Goal: Transaction & Acquisition: Purchase product/service

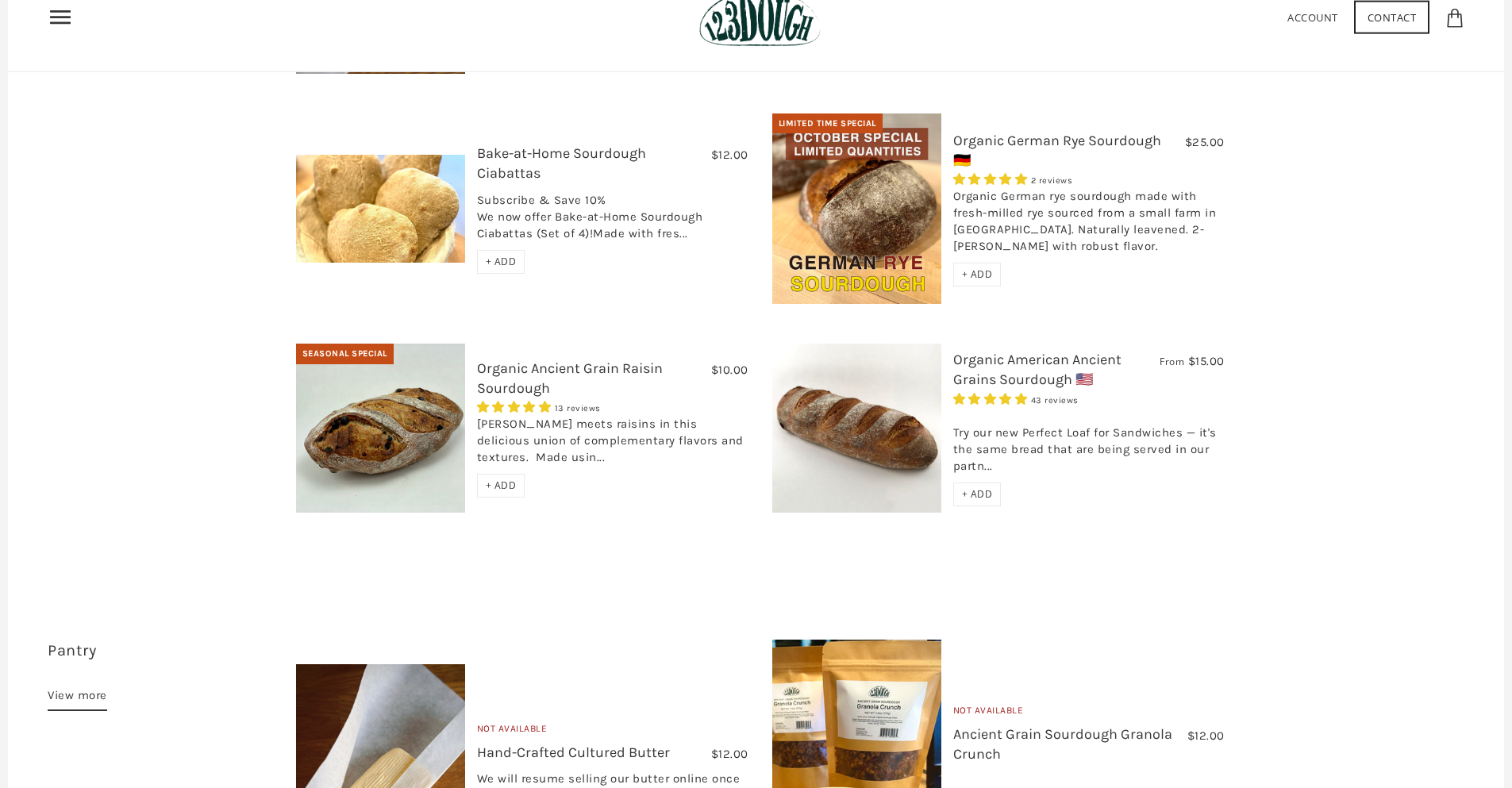
scroll to position [714, 0]
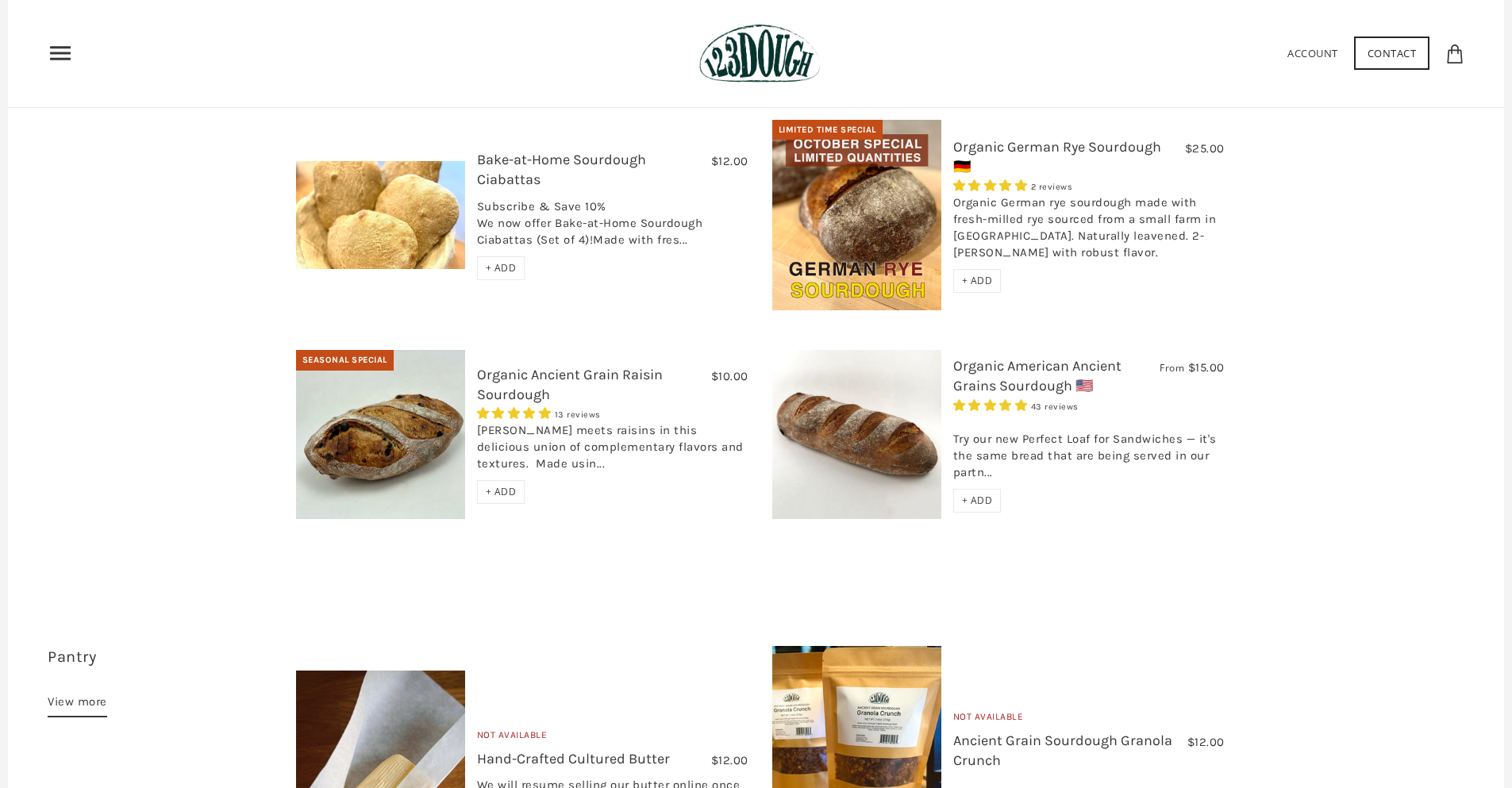
click at [1026, 357] on link "Organic American Ancient Grains Sourdough 🇺🇸" at bounding box center [1037, 376] width 168 height 37
click at [187, 294] on div "Bread 15 items View more Not Available $12.00 Hand-Crafted Cultured Butter No r…" at bounding box center [755, 189] width 1496 height 787
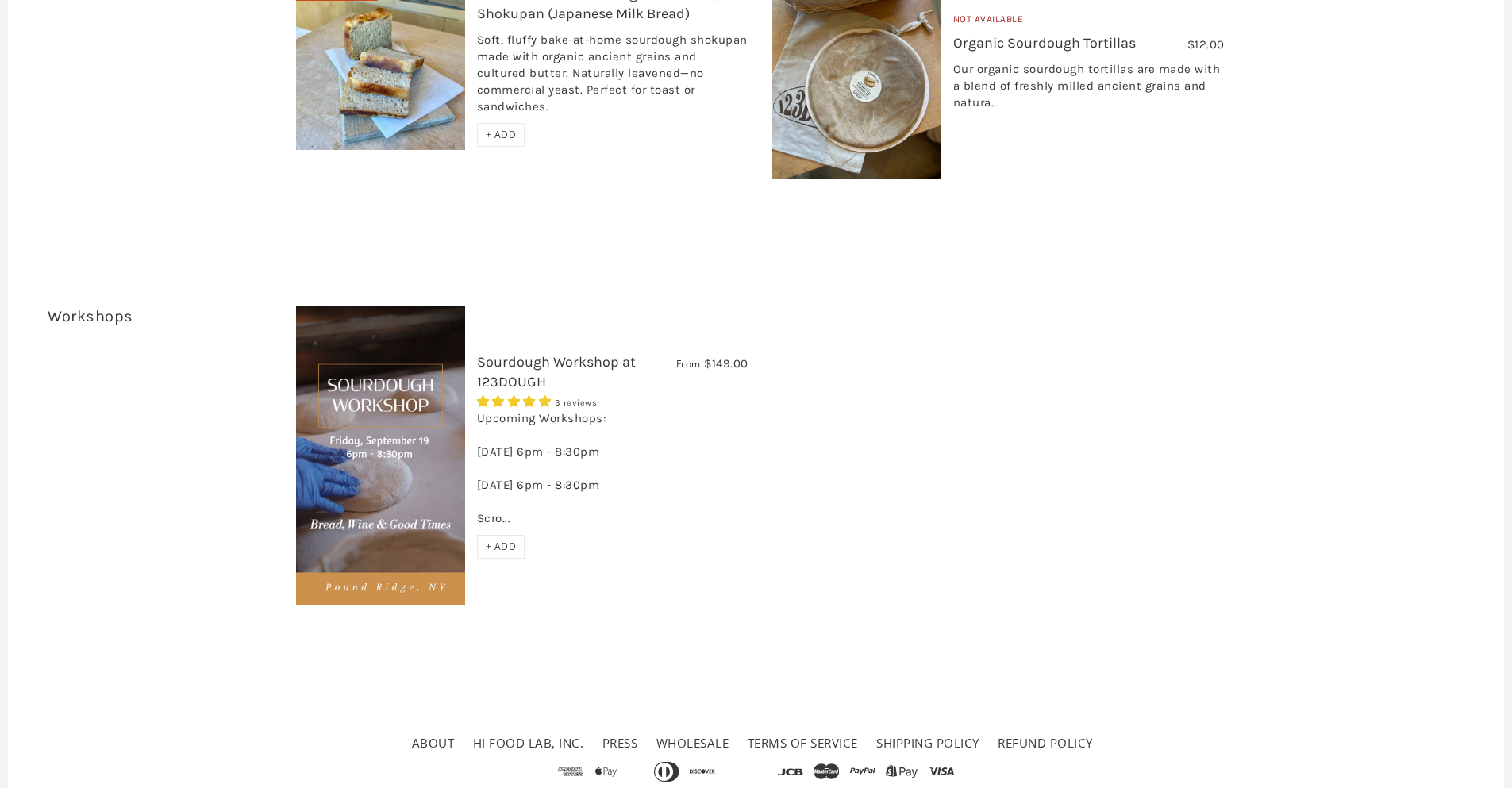
scroll to position [3413, 0]
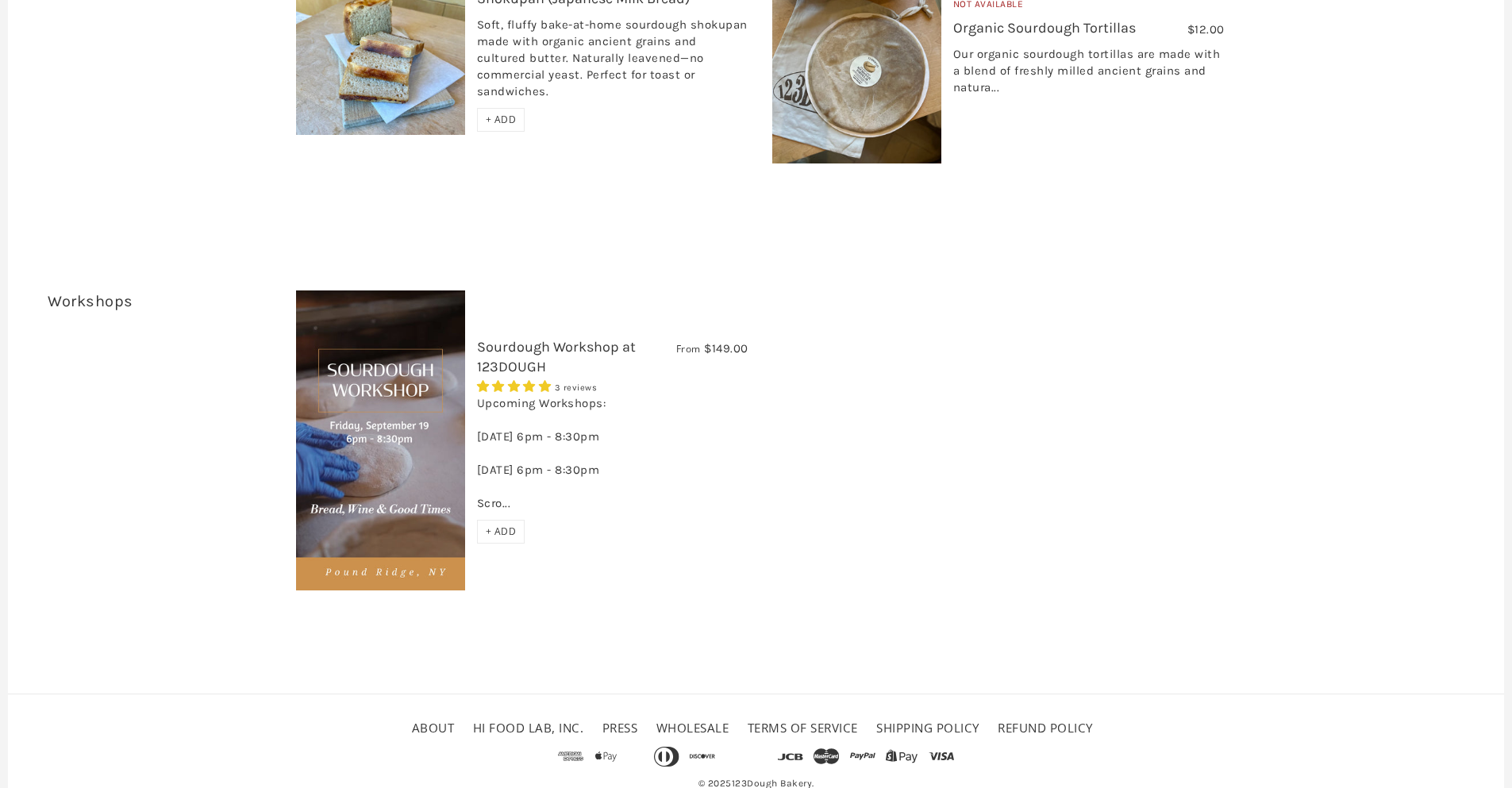
click at [764, 507] on div "From $149.00 Sourdough Workshop at 123DOUGH 3 reviews Upcoming Workshops: Frida…" at bounding box center [874, 440] width 1180 height 300
click at [765, 507] on div "From $149.00 Sourdough Workshop at 123DOUGH 3 reviews Upcoming Workshops: Frida…" at bounding box center [874, 440] width 1180 height 300
click at [433, 719] on link "About" at bounding box center [433, 727] width 43 height 16
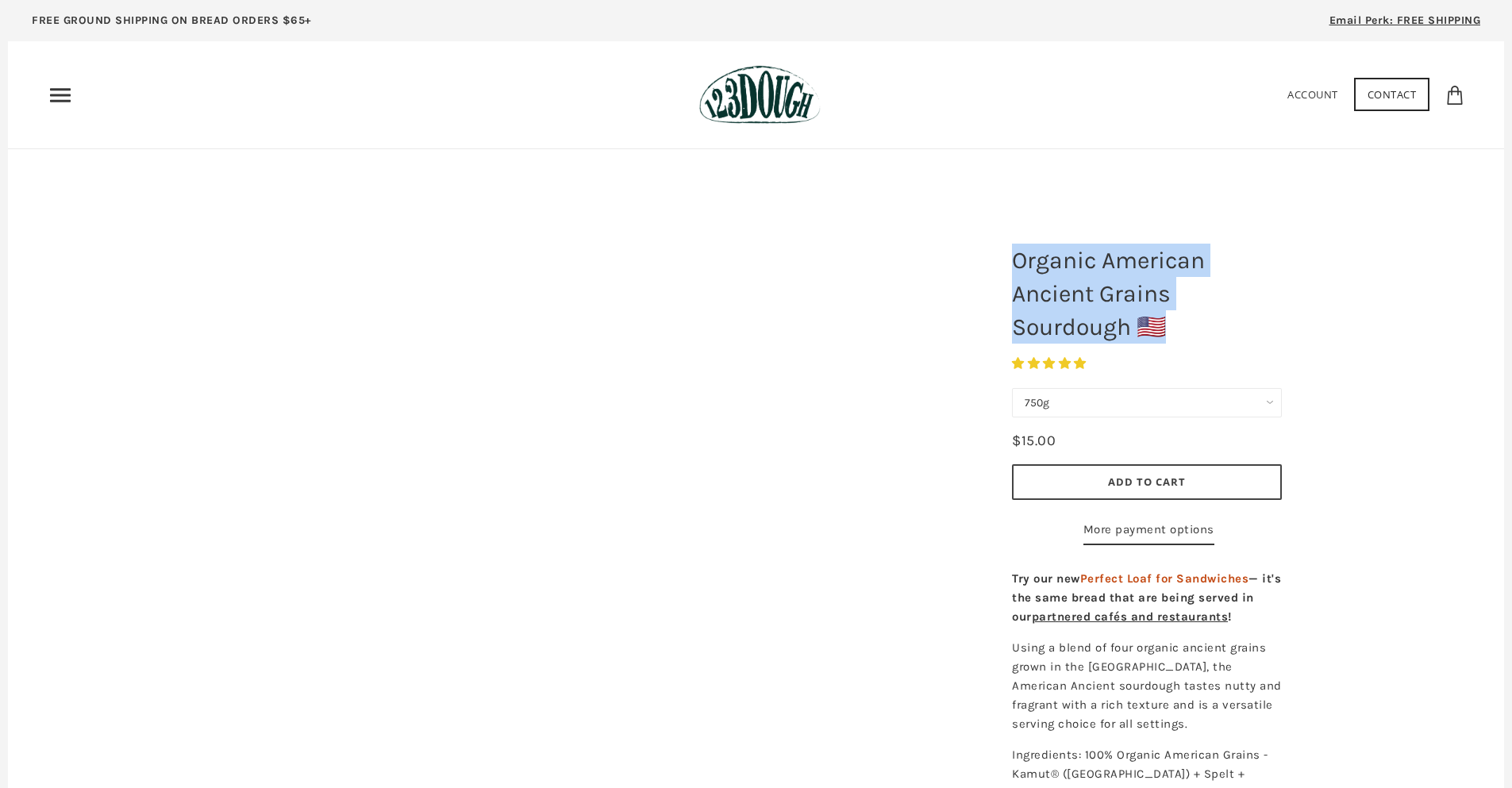
drag, startPoint x: 1015, startPoint y: 254, endPoint x: 1171, endPoint y: 315, distance: 167.5
click at [1171, 315] on h1 "Organic American Ancient Grains Sourdough 🇺🇸" at bounding box center [1146, 293] width 294 height 116
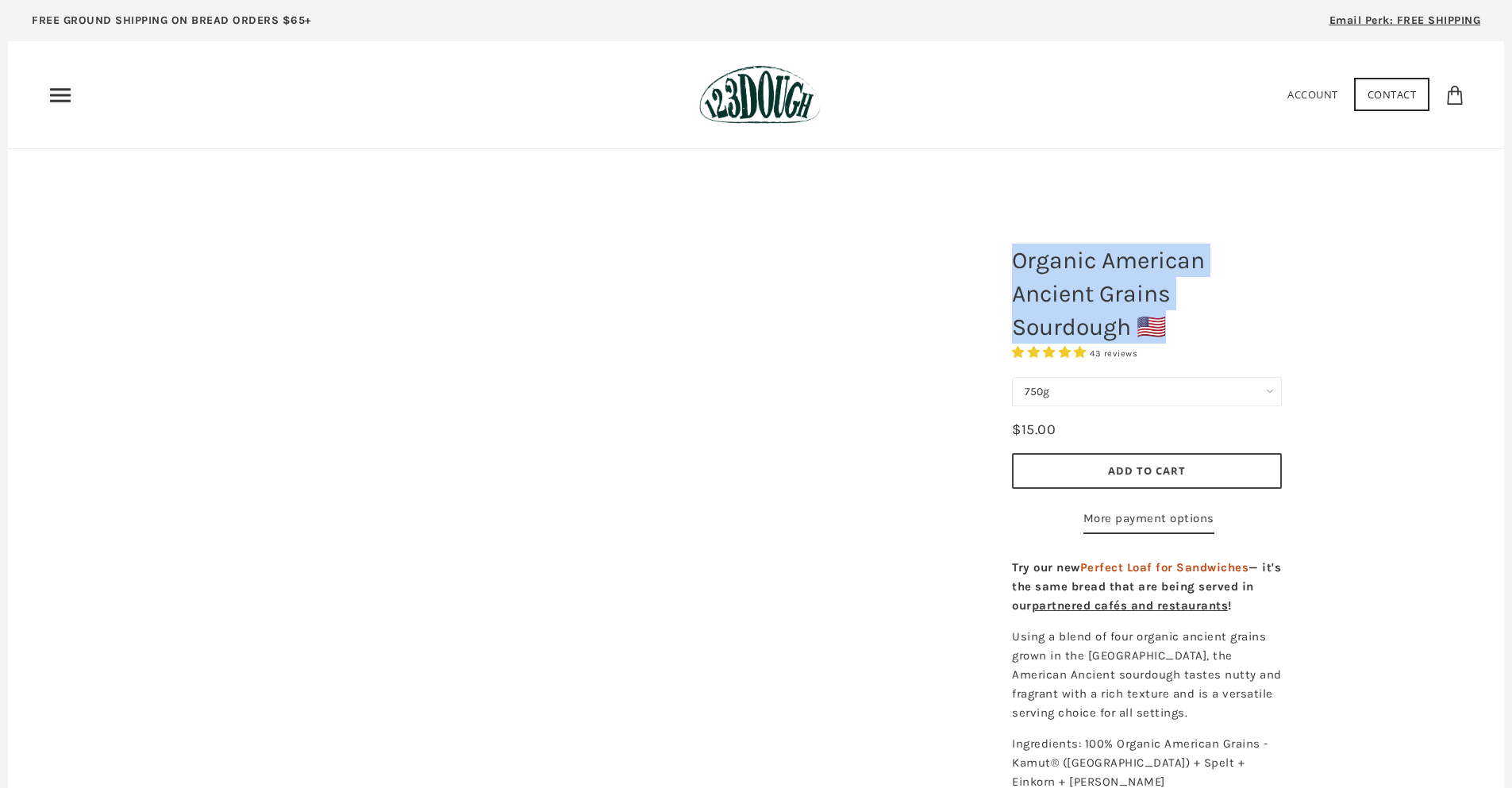
copy h1 "Organic American Ancient Grains Sourdough 🇺🇸"
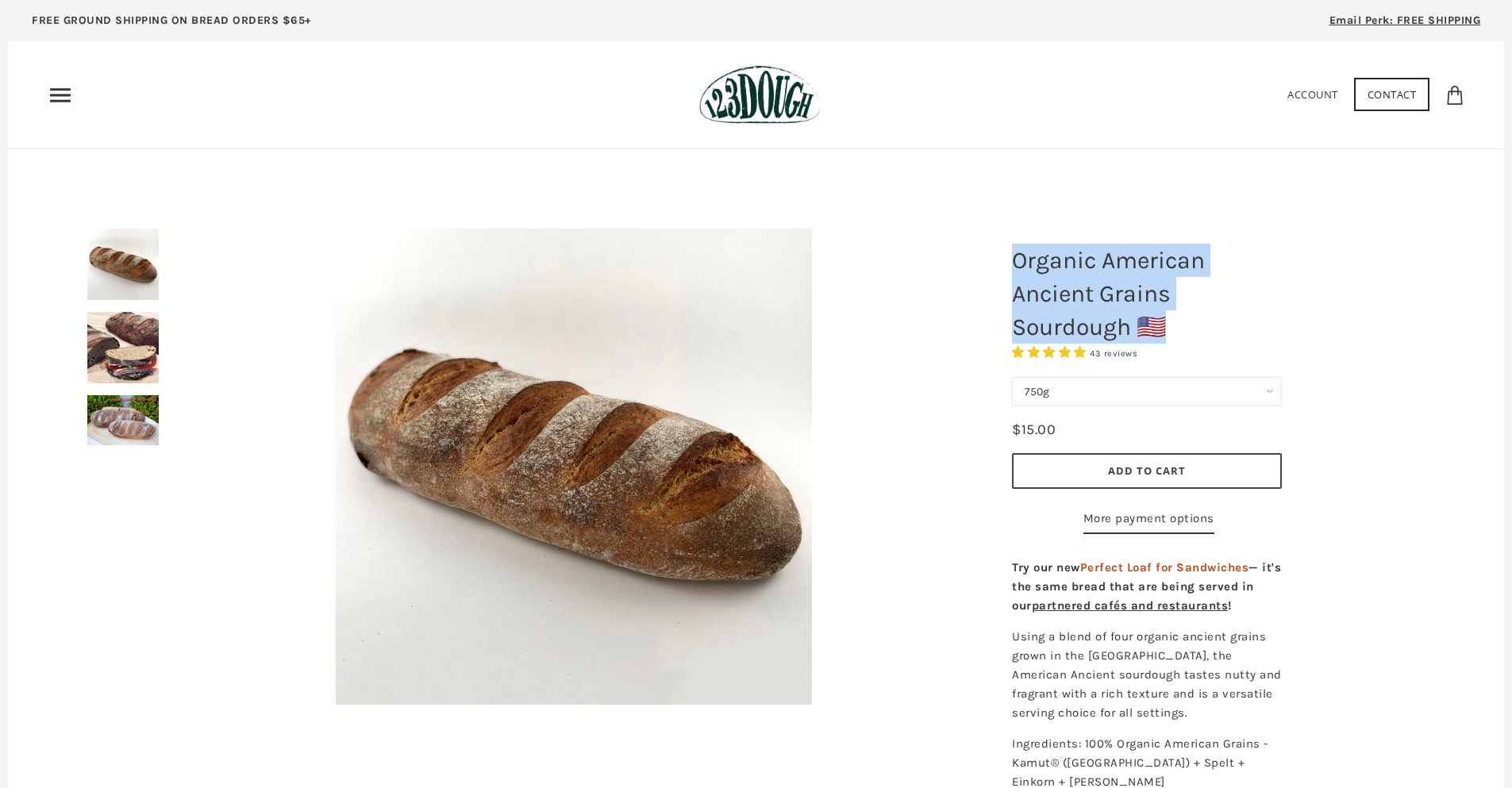
click at [1227, 284] on h1 "Organic American Ancient Grains Sourdough 🇺🇸" at bounding box center [1146, 293] width 294 height 116
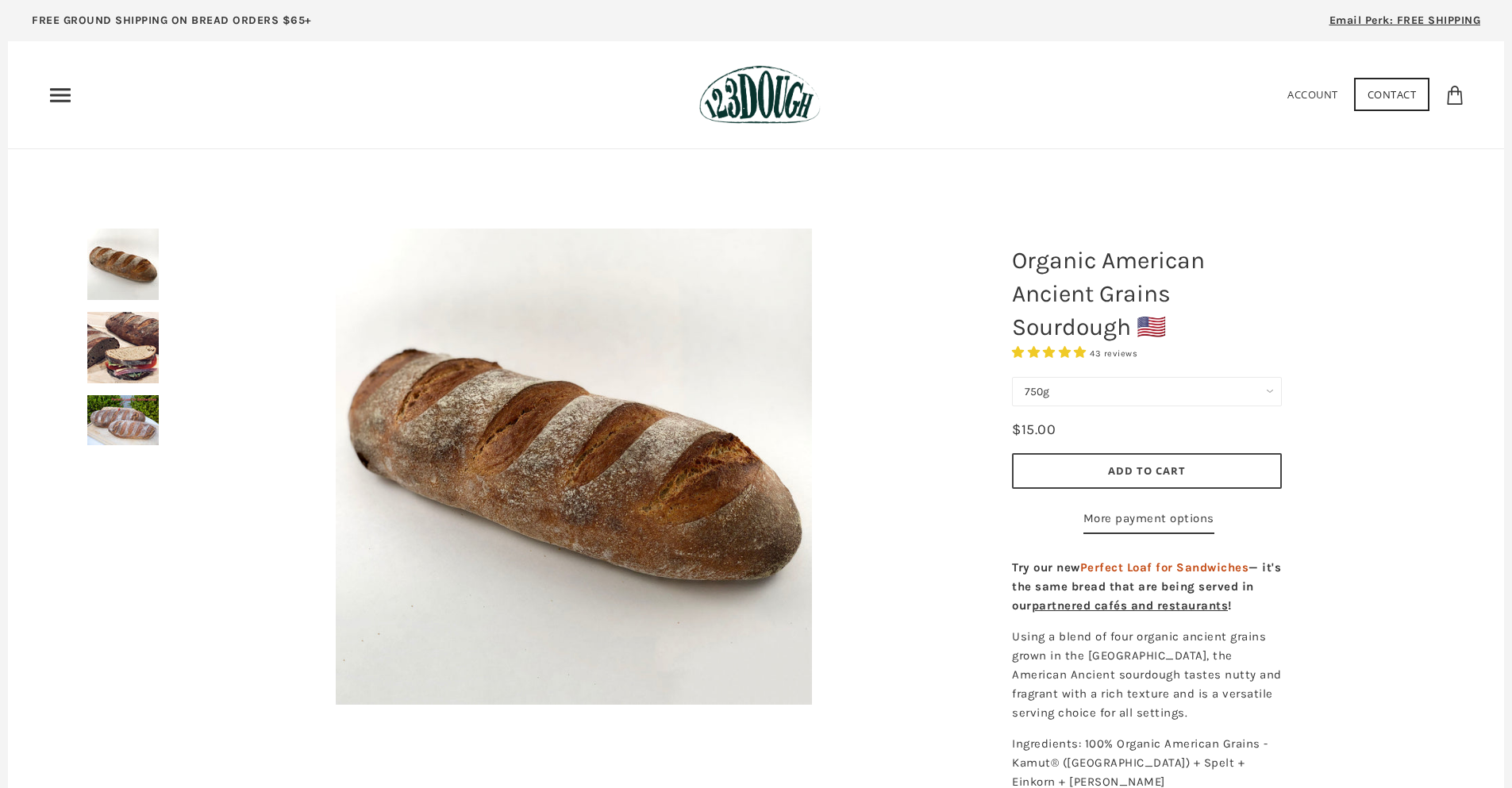
click at [1112, 317] on h1 "Organic American Ancient Grains Sourdough 🇺🇸" at bounding box center [1146, 293] width 294 height 116
click at [1100, 391] on select "750g Perfect Loaf for Sandwiches (Whole, 1500g) Perfect Loaf for Sandwiches (Ha…" at bounding box center [1146, 391] width 270 height 30
